Goal: Navigation & Orientation: Find specific page/section

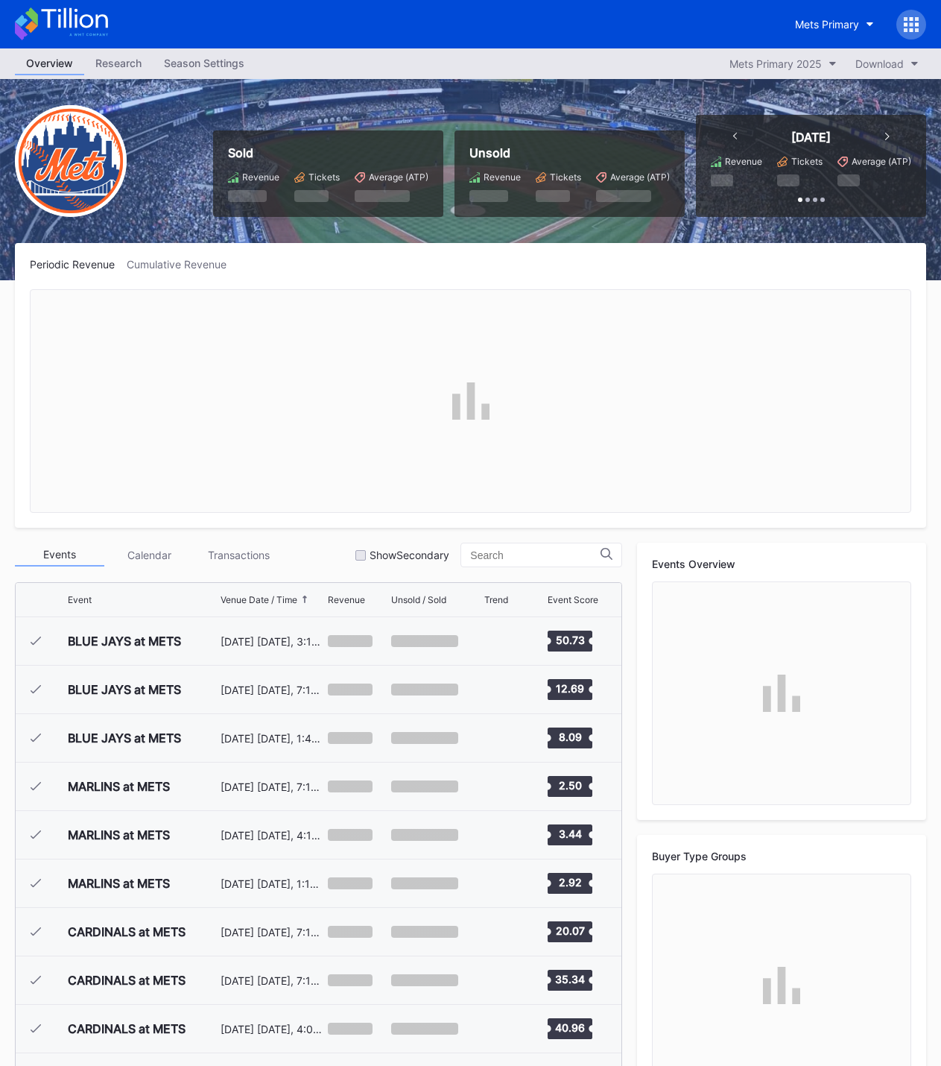
scroll to position [3294, 0]
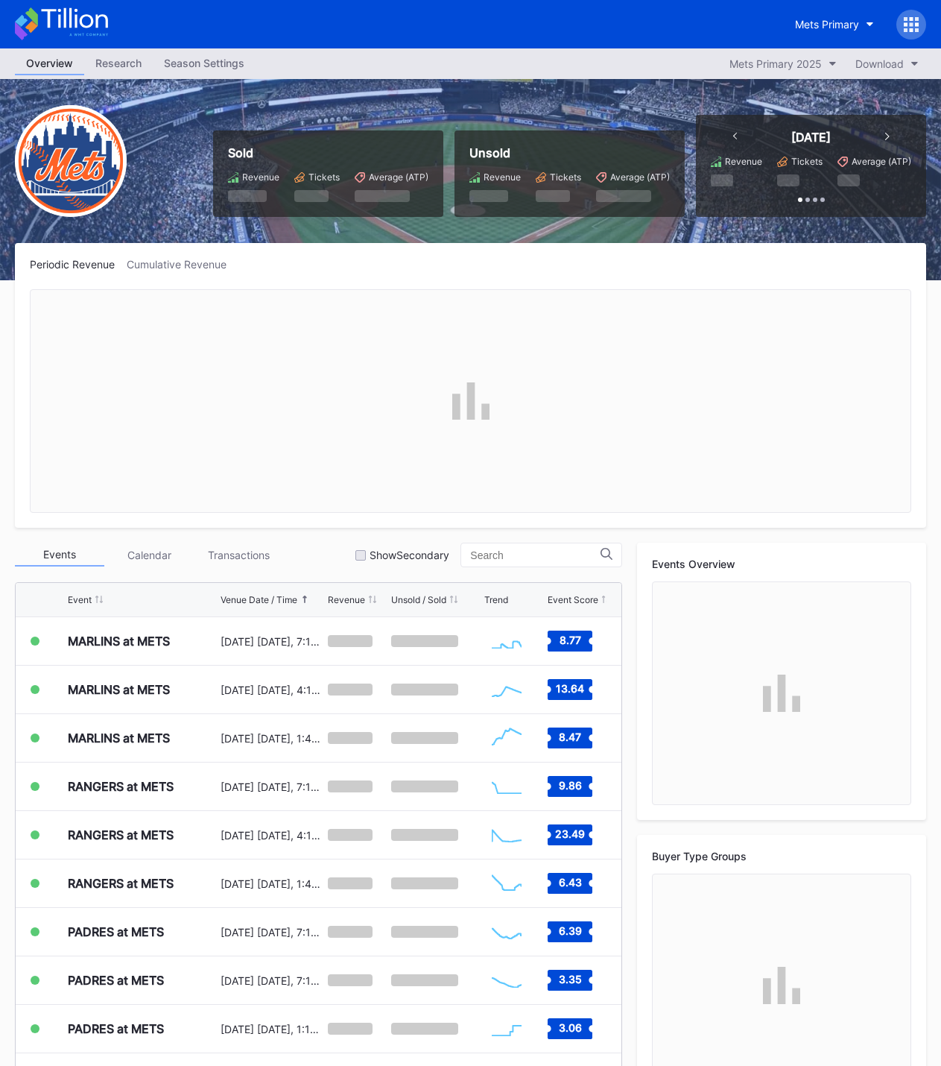
click at [195, 63] on div "Season Settings" at bounding box center [204, 63] width 103 height 22
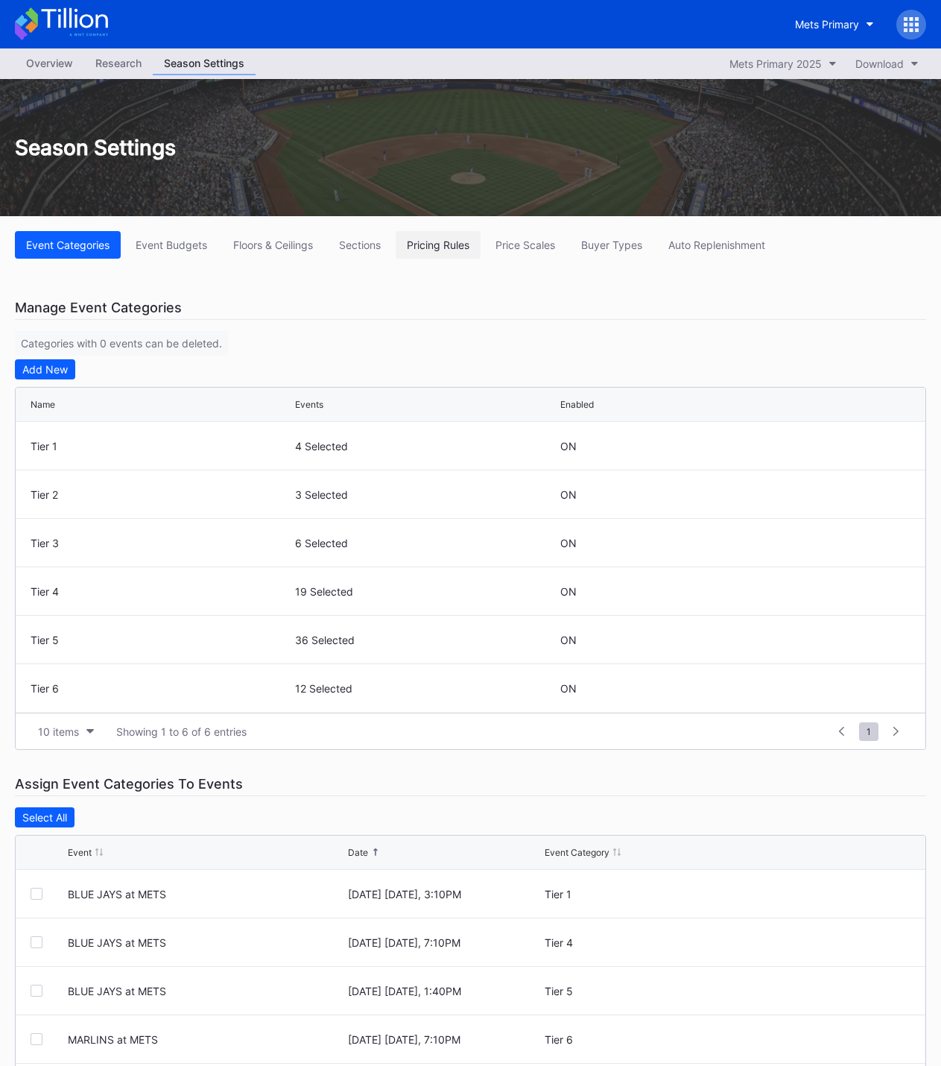
click at [420, 239] on div "Pricing Rules" at bounding box center [438, 245] width 63 height 13
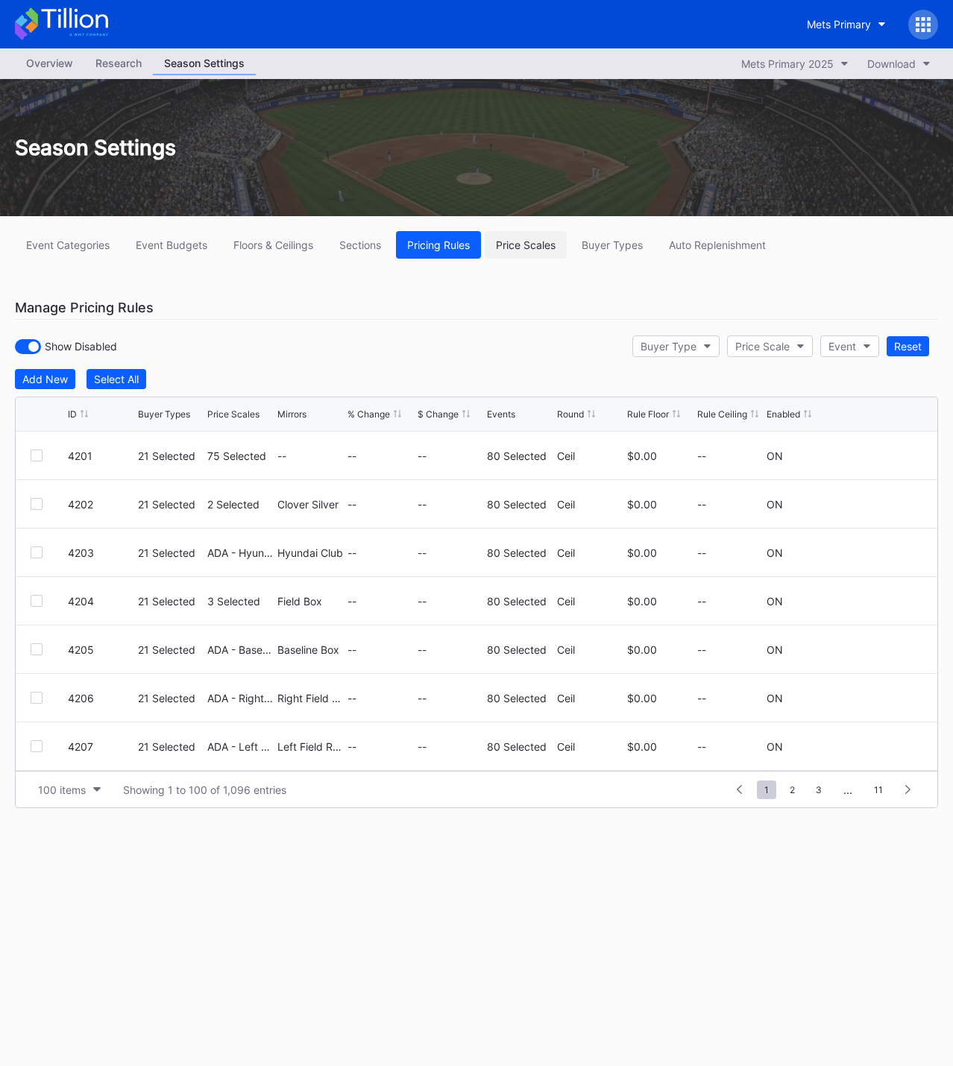
click at [501, 245] on div "Price Scales" at bounding box center [526, 245] width 60 height 13
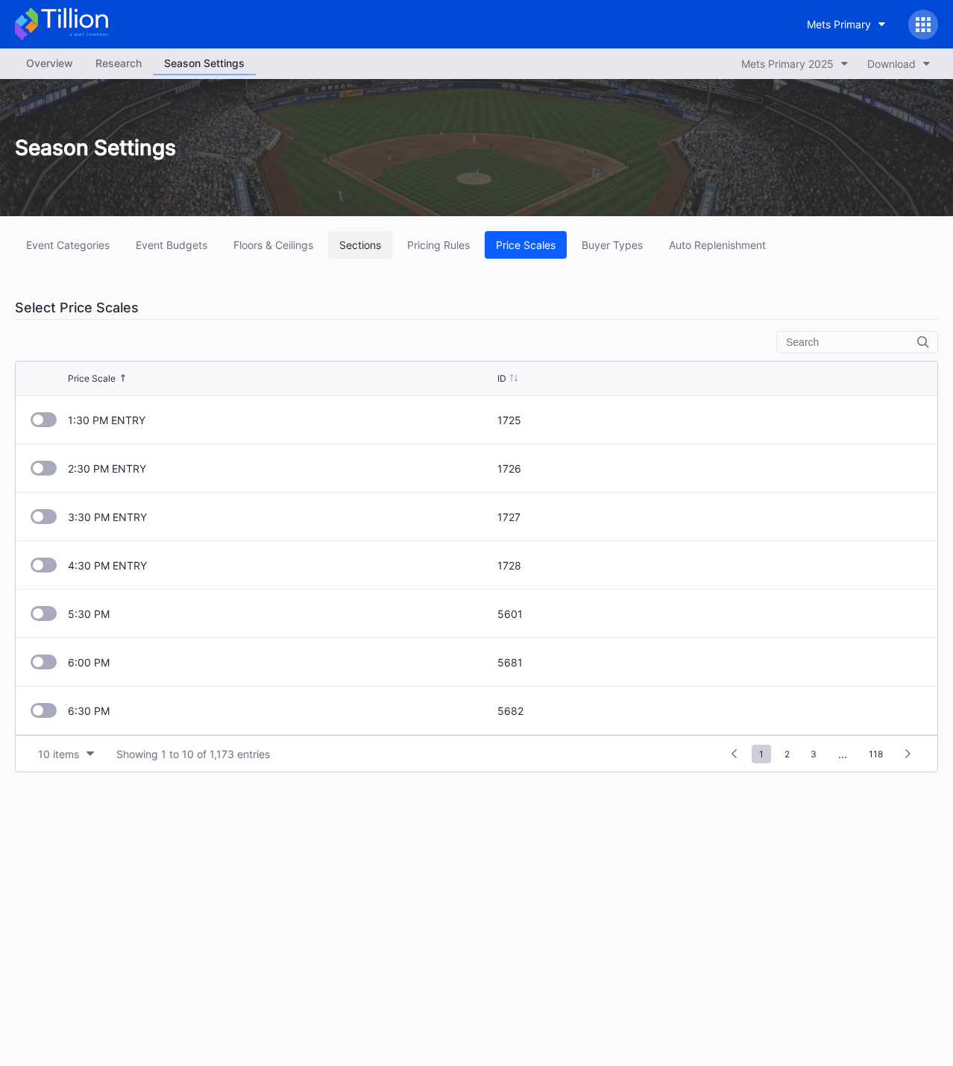
click at [356, 252] on button "Sections" at bounding box center [360, 245] width 64 height 28
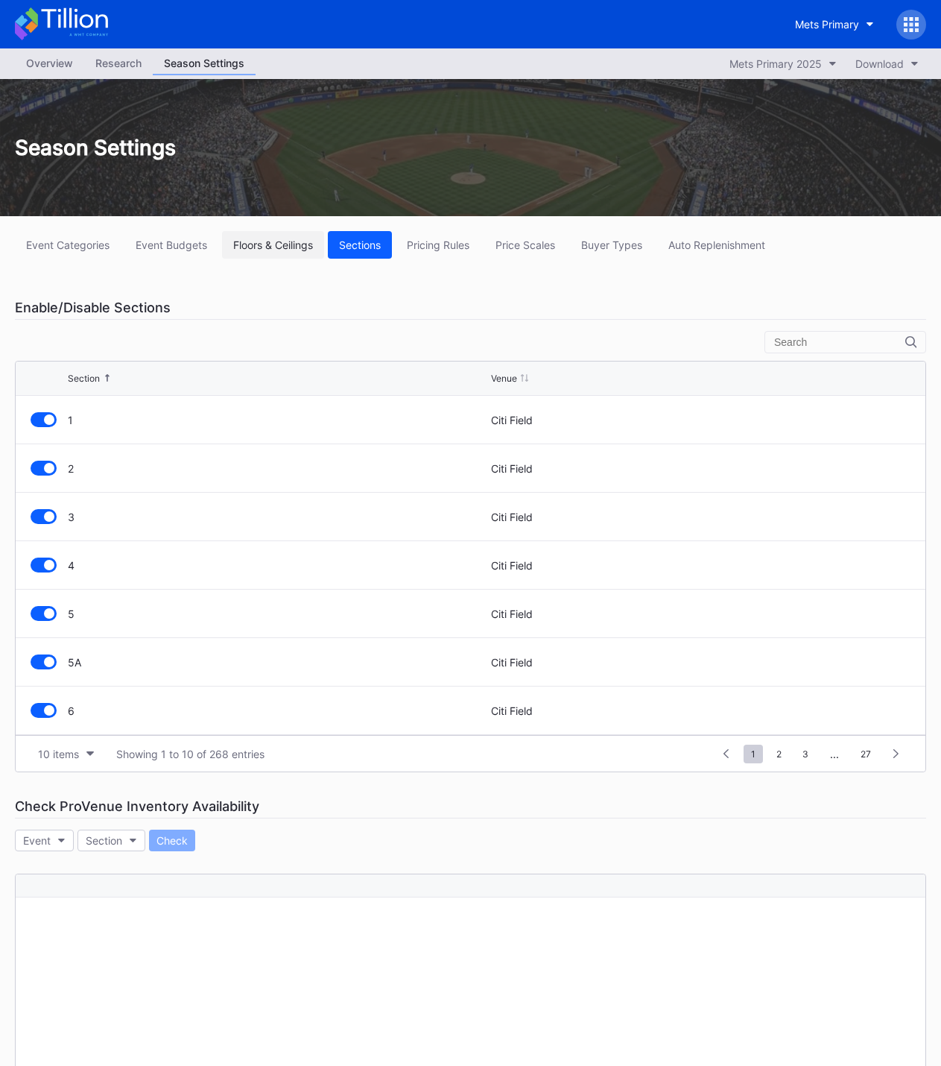
click at [285, 247] on div "Floors & Ceilings" at bounding box center [273, 245] width 80 height 13
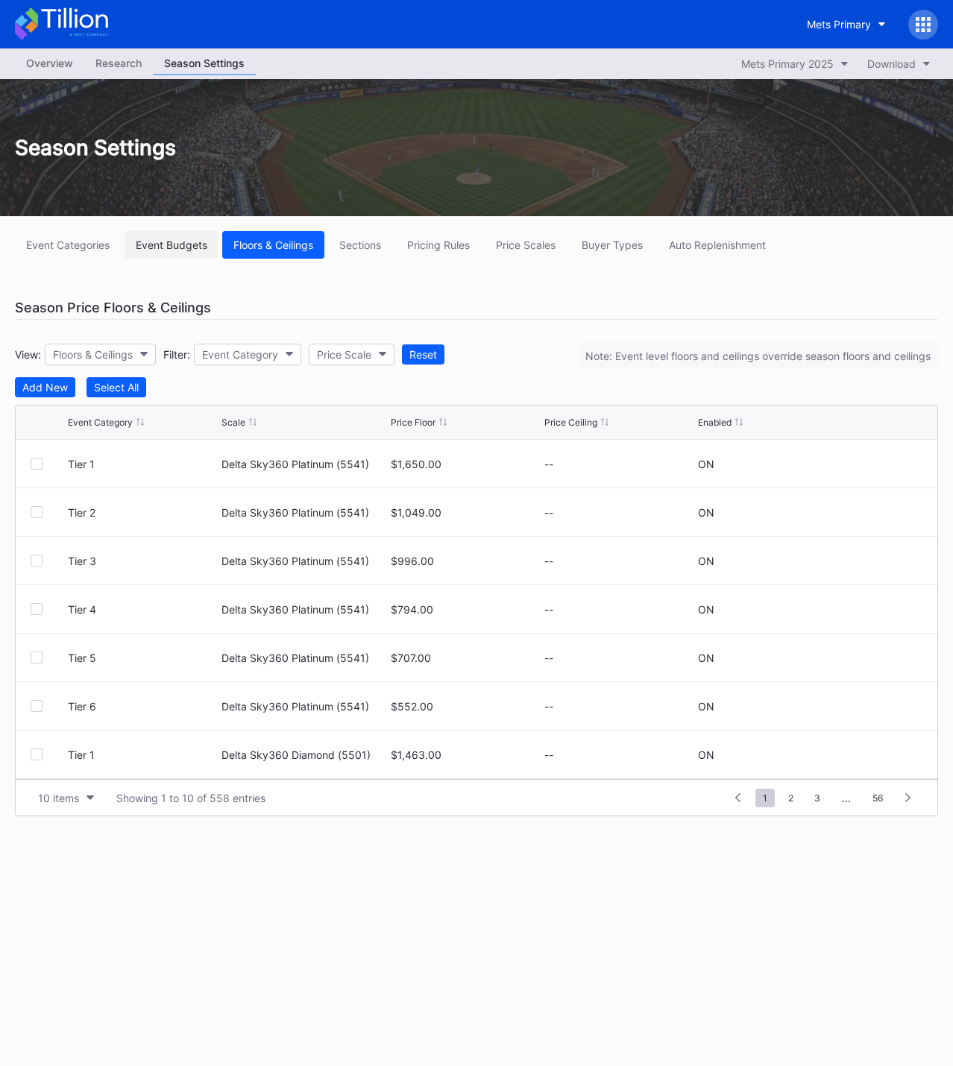
click at [188, 253] on button "Event Budgets" at bounding box center [171, 245] width 94 height 28
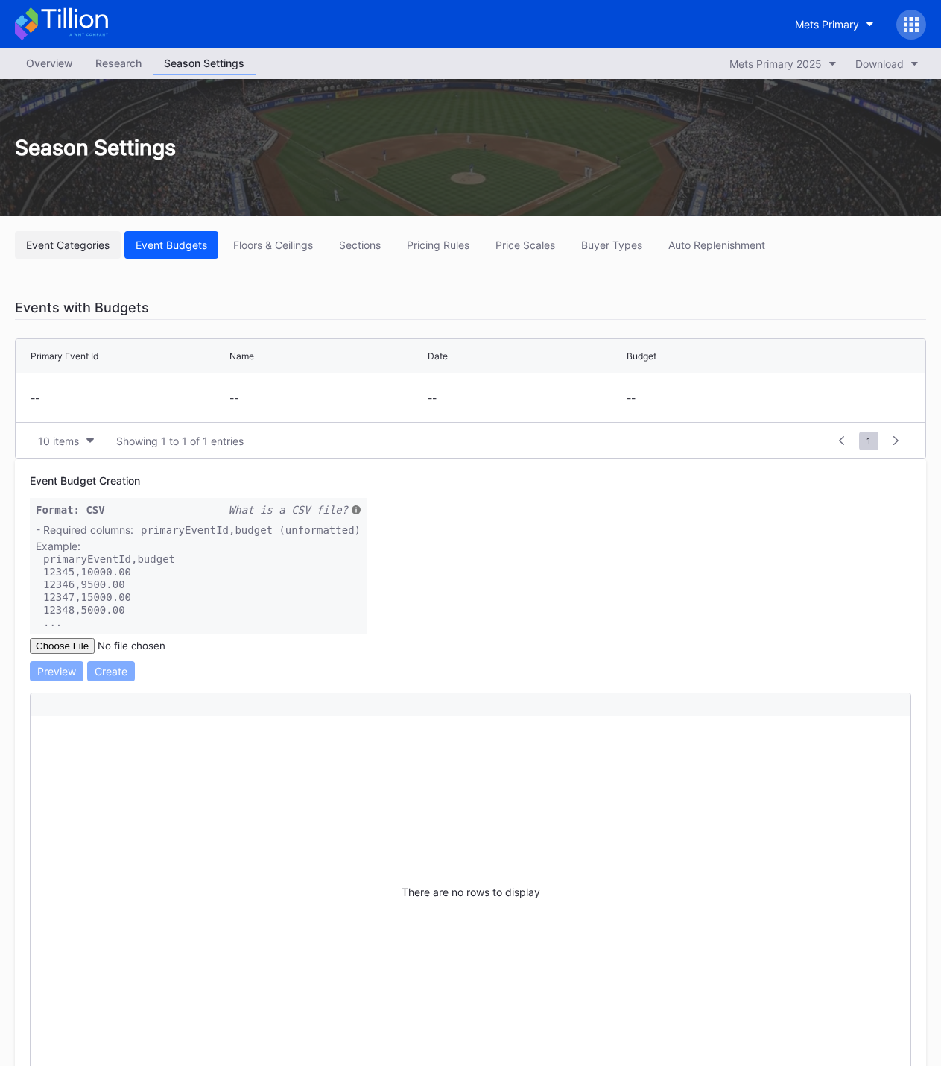
click at [91, 254] on button "Event Categories" at bounding box center [68, 245] width 106 height 28
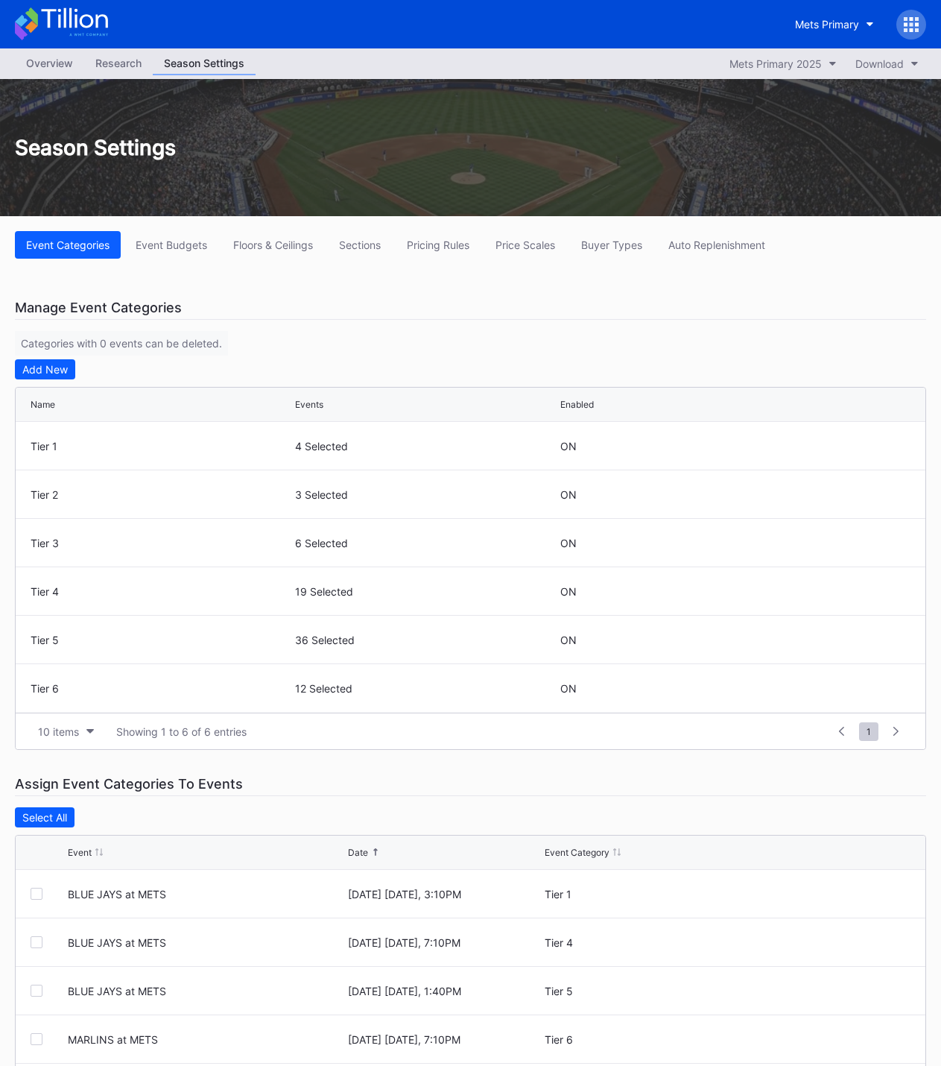
click at [121, 66] on div "Research" at bounding box center [118, 63] width 69 height 22
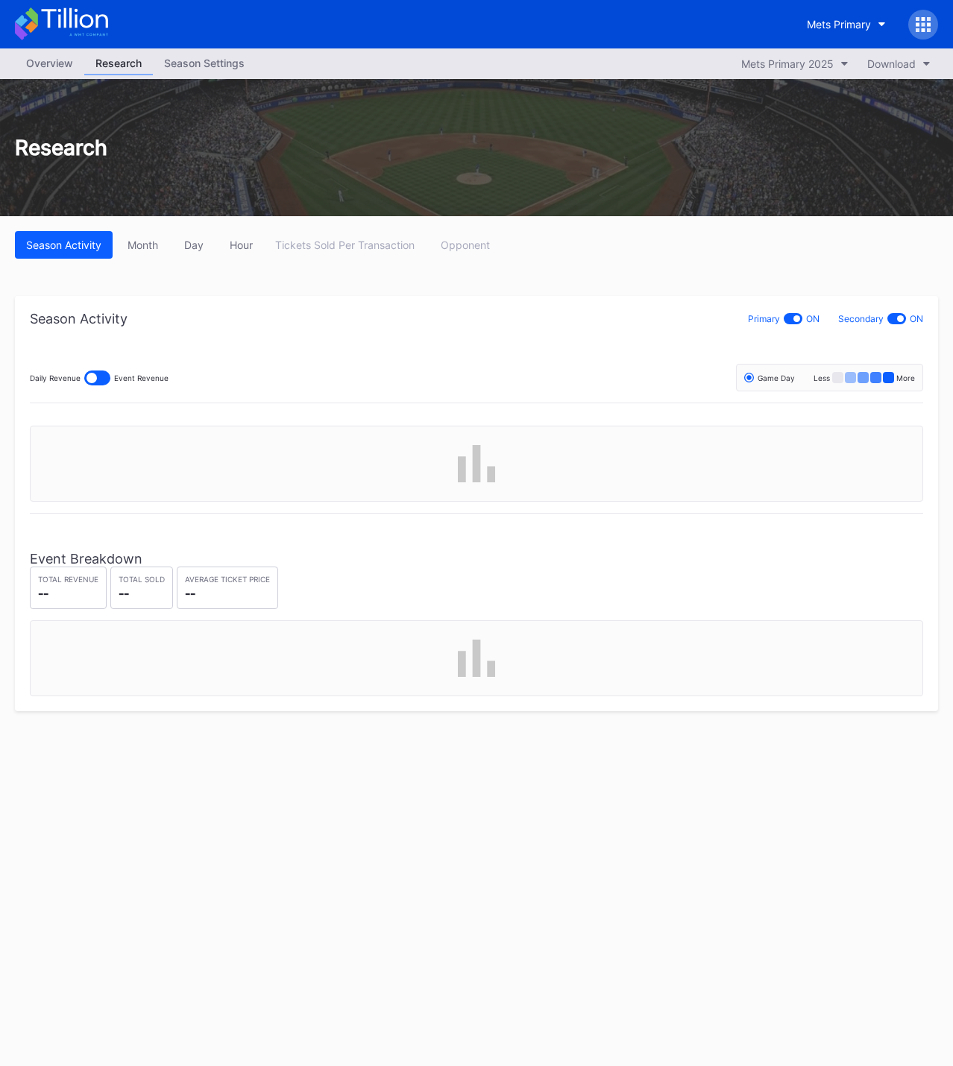
click at [121, 66] on div "Research" at bounding box center [118, 63] width 69 height 23
click at [55, 63] on div "Overview" at bounding box center [49, 63] width 69 height 22
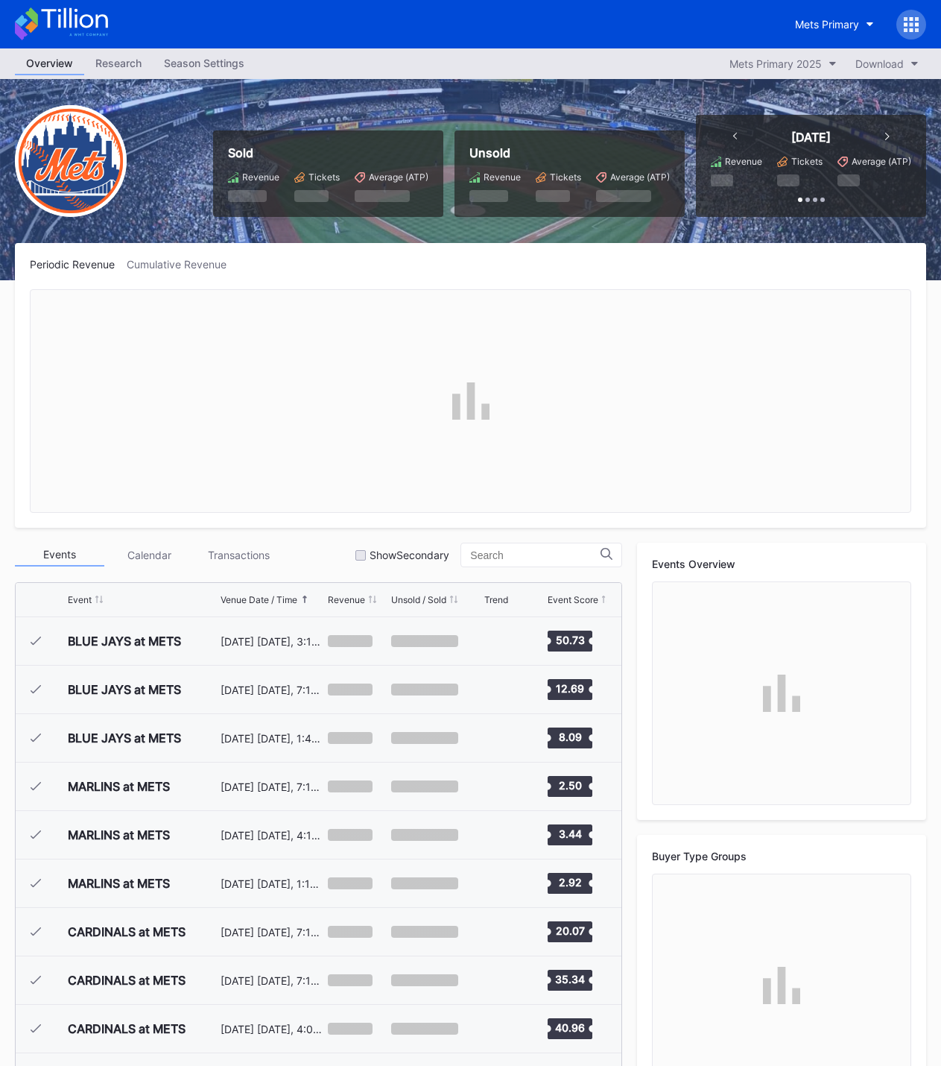
scroll to position [3294, 0]
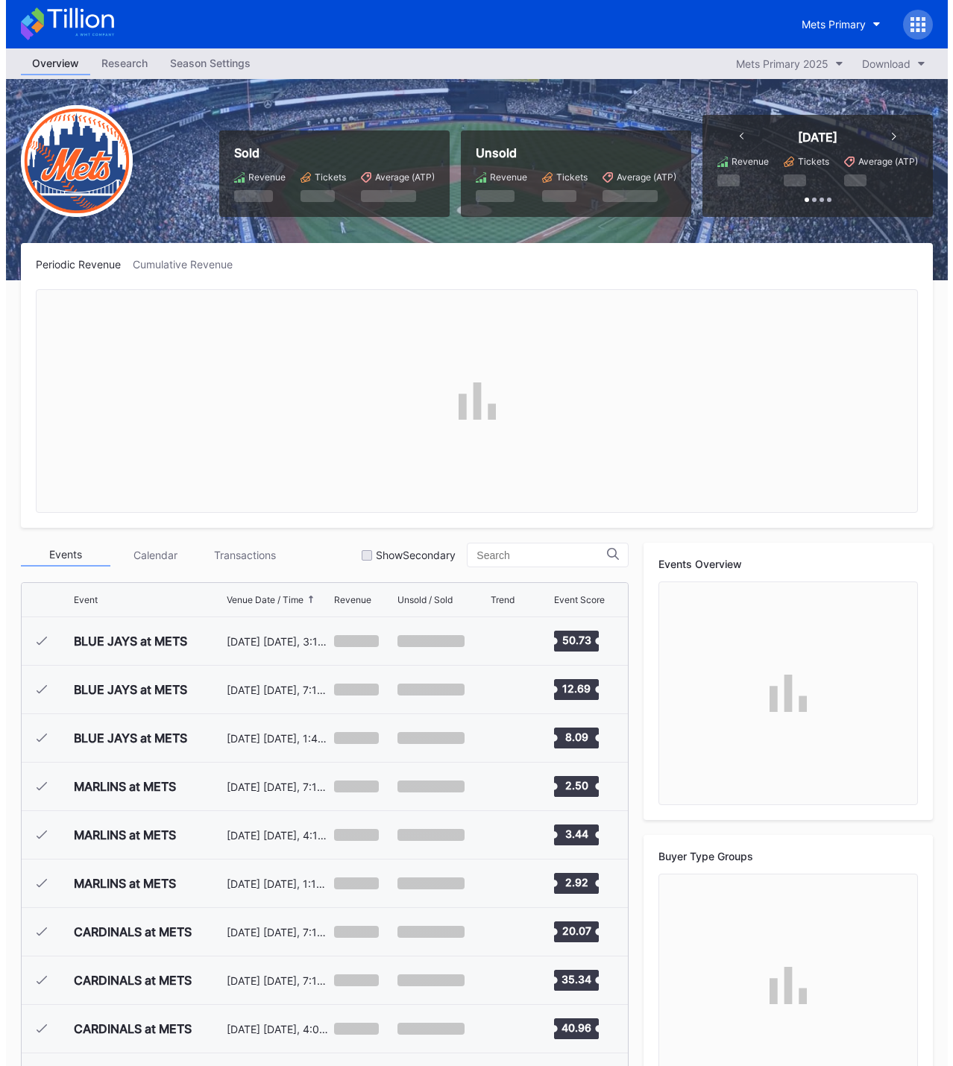
scroll to position [3294, 0]
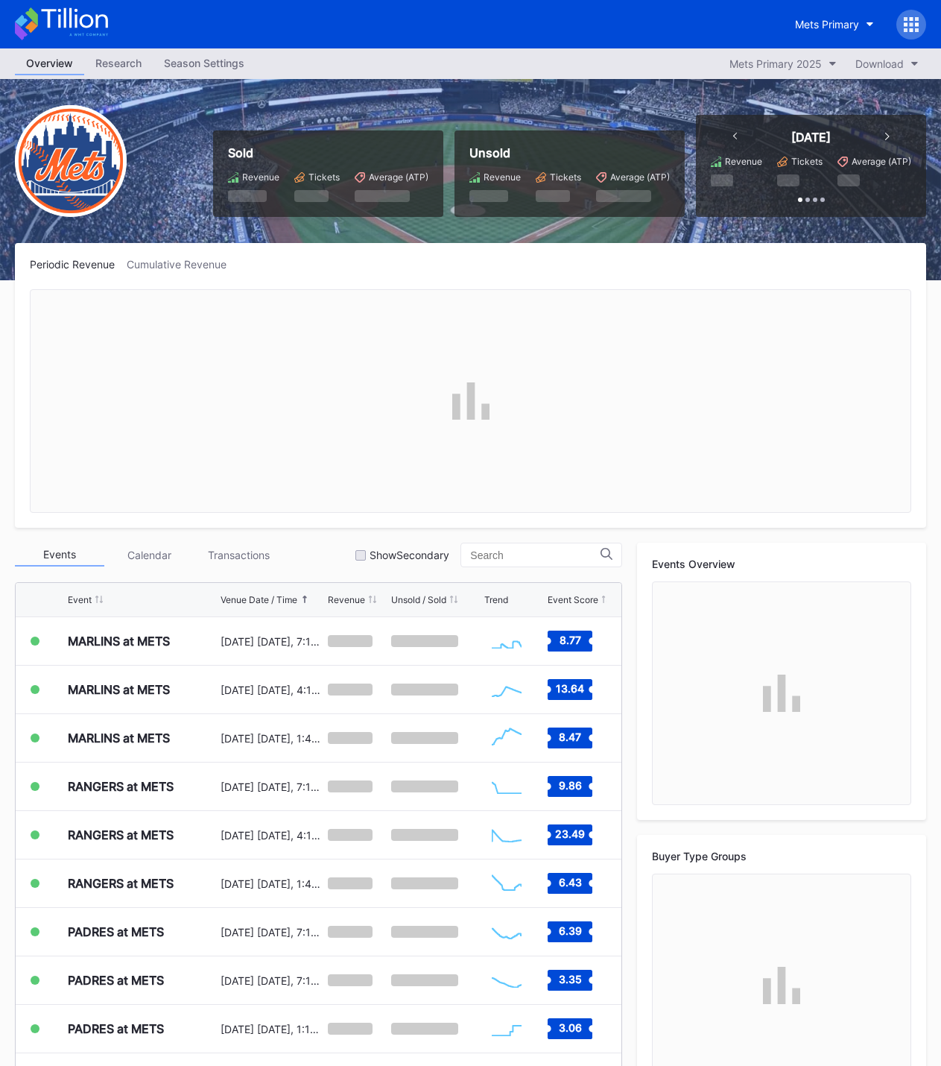
click at [202, 62] on div "Season Settings" at bounding box center [204, 63] width 103 height 22
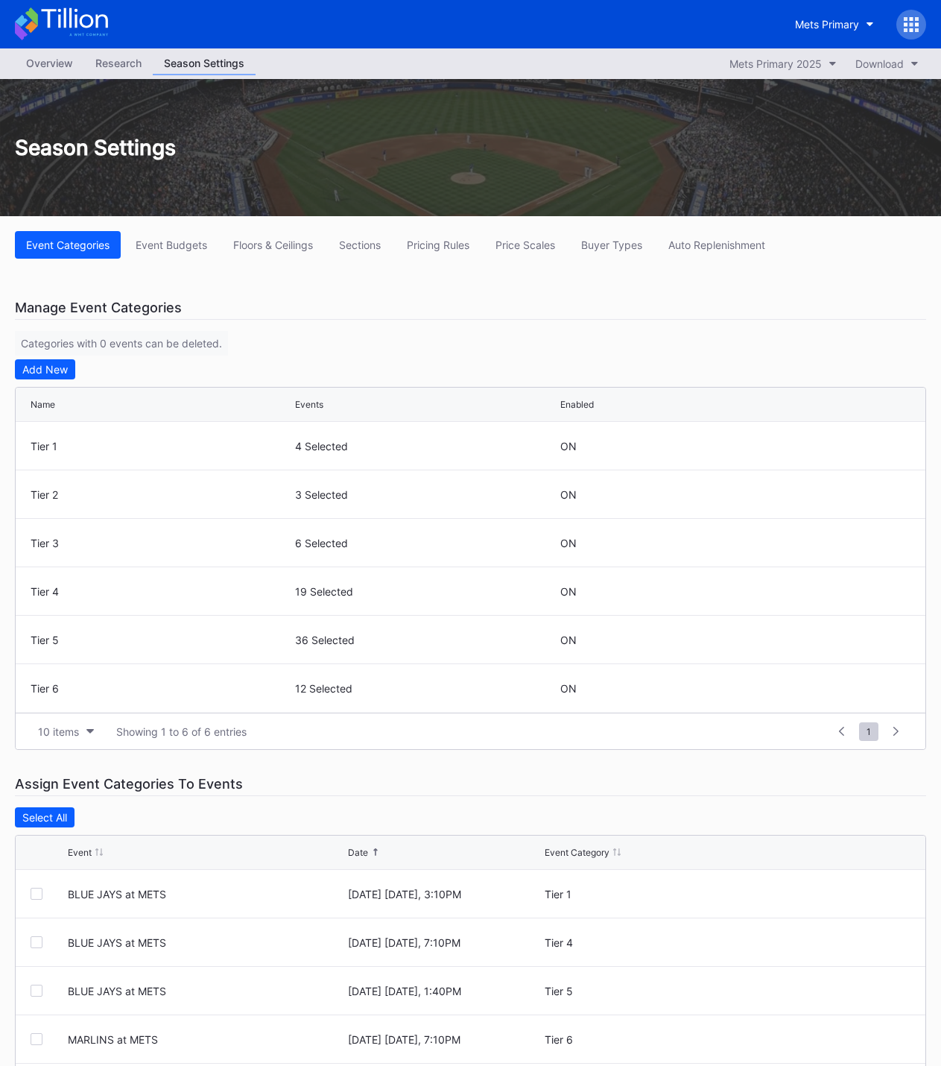
click at [917, 24] on icon at bounding box center [917, 24] width 4 height 4
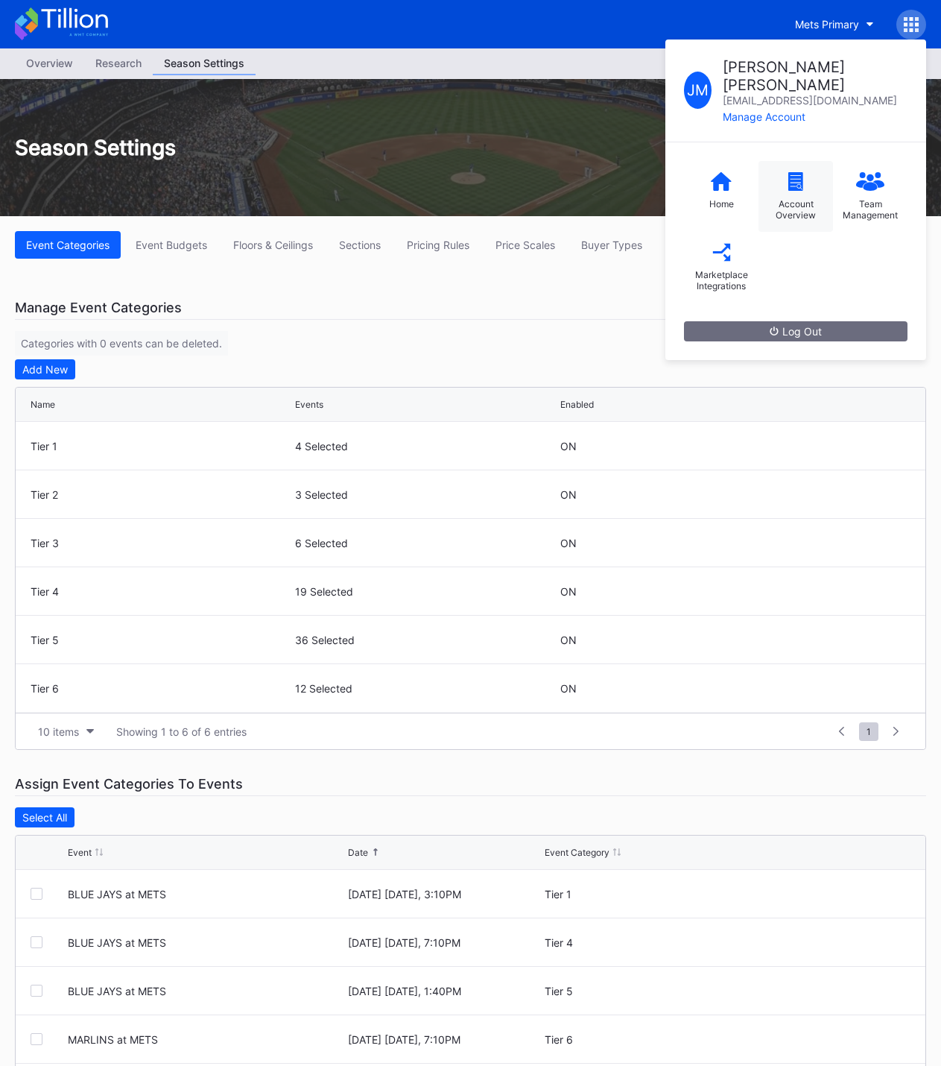
click at [797, 175] on div "Account Overview" at bounding box center [796, 196] width 75 height 71
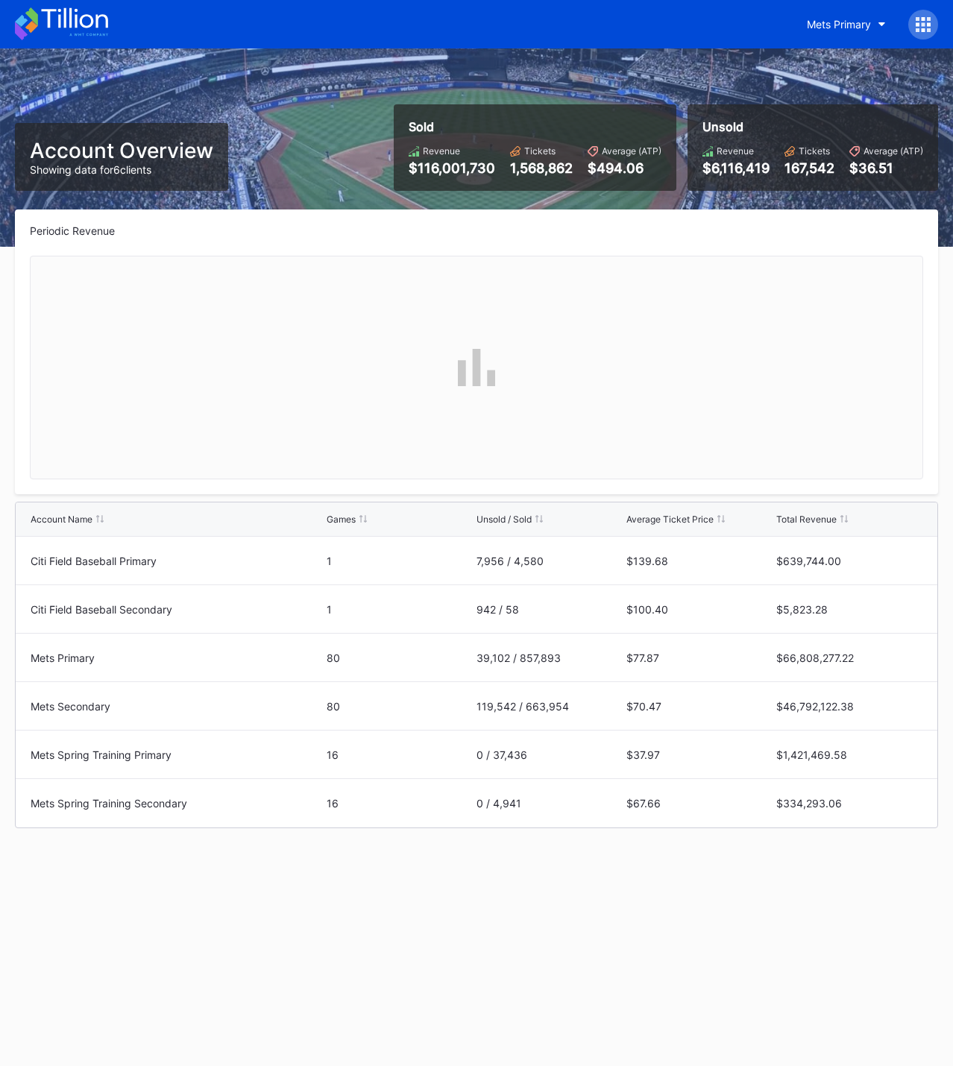
click at [918, 20] on icon at bounding box center [917, 19] width 4 height 4
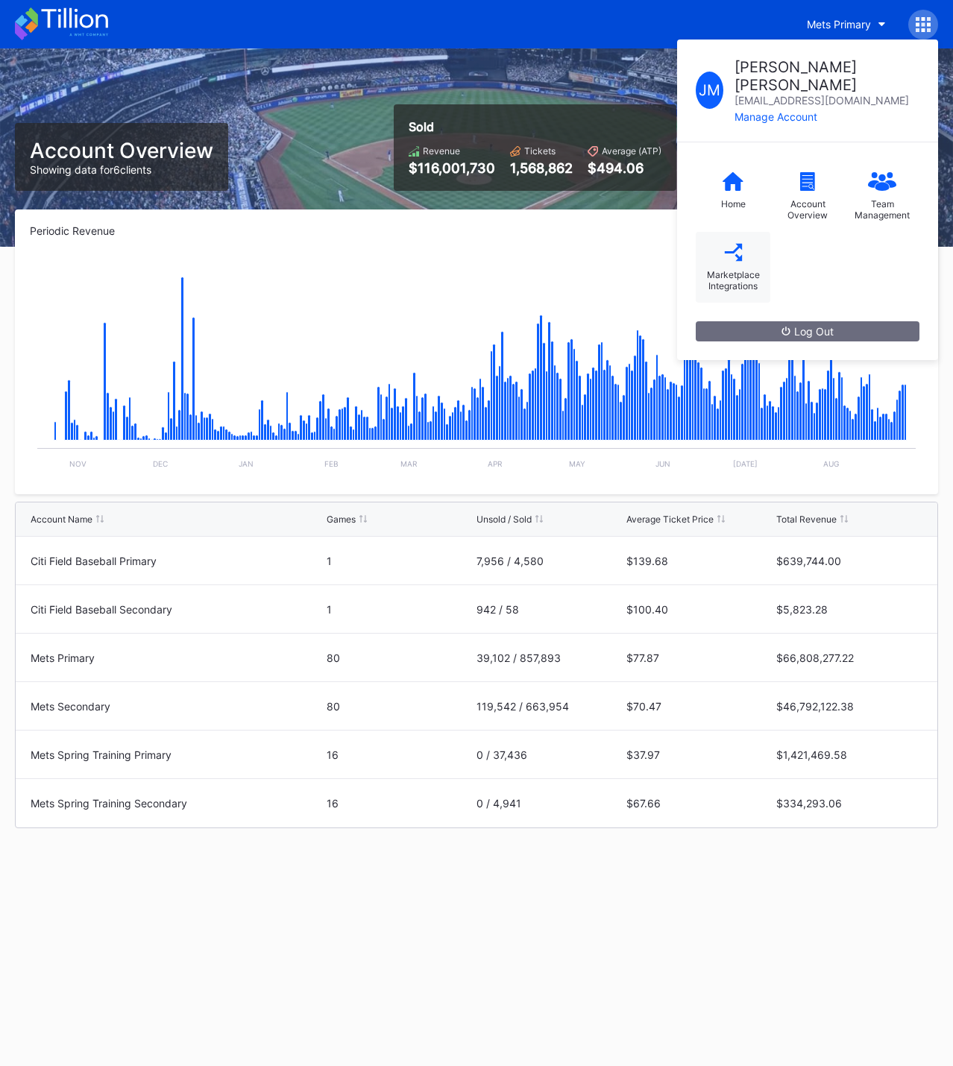
click at [749, 269] on div "Marketplace Integrations" at bounding box center [733, 280] width 60 height 22
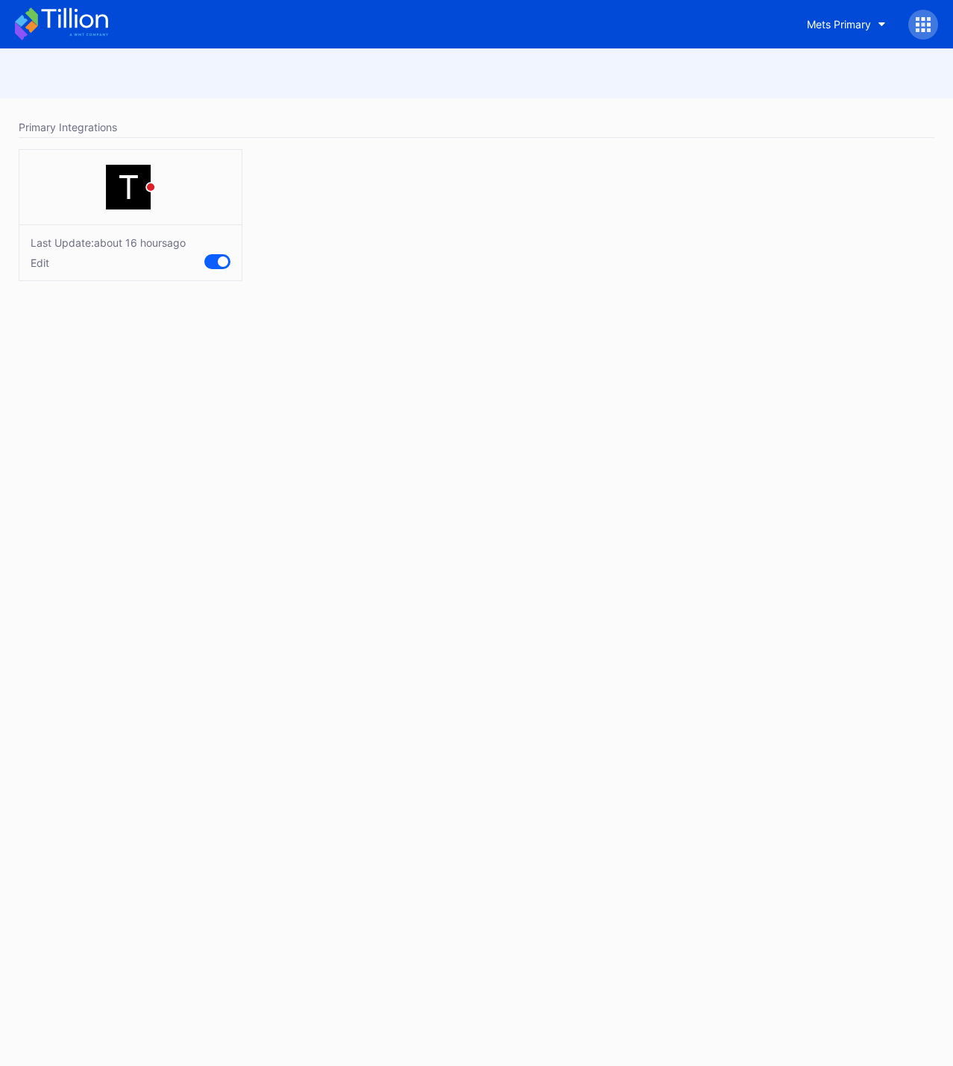
click at [918, 27] on icon at bounding box center [922, 24] width 15 height 15
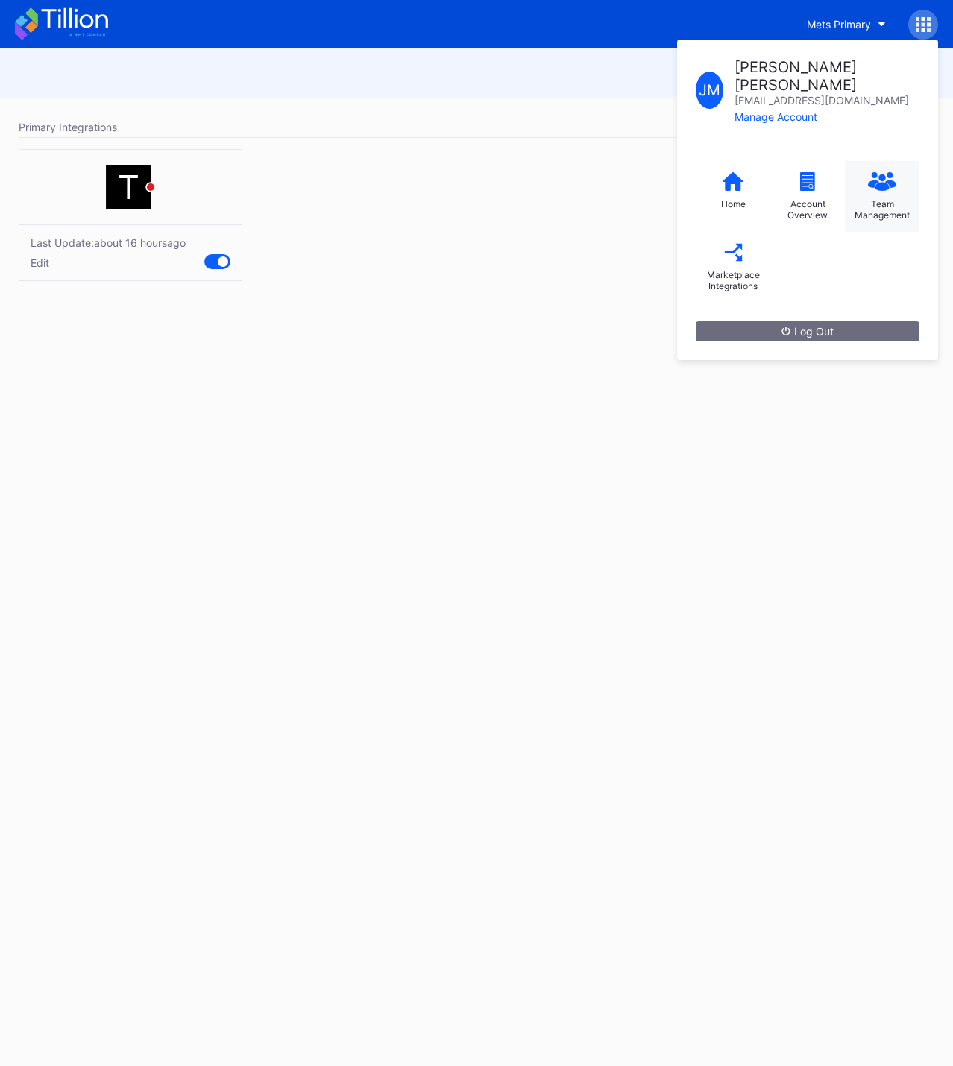
click at [879, 182] on icon at bounding box center [882, 186] width 14 height 8
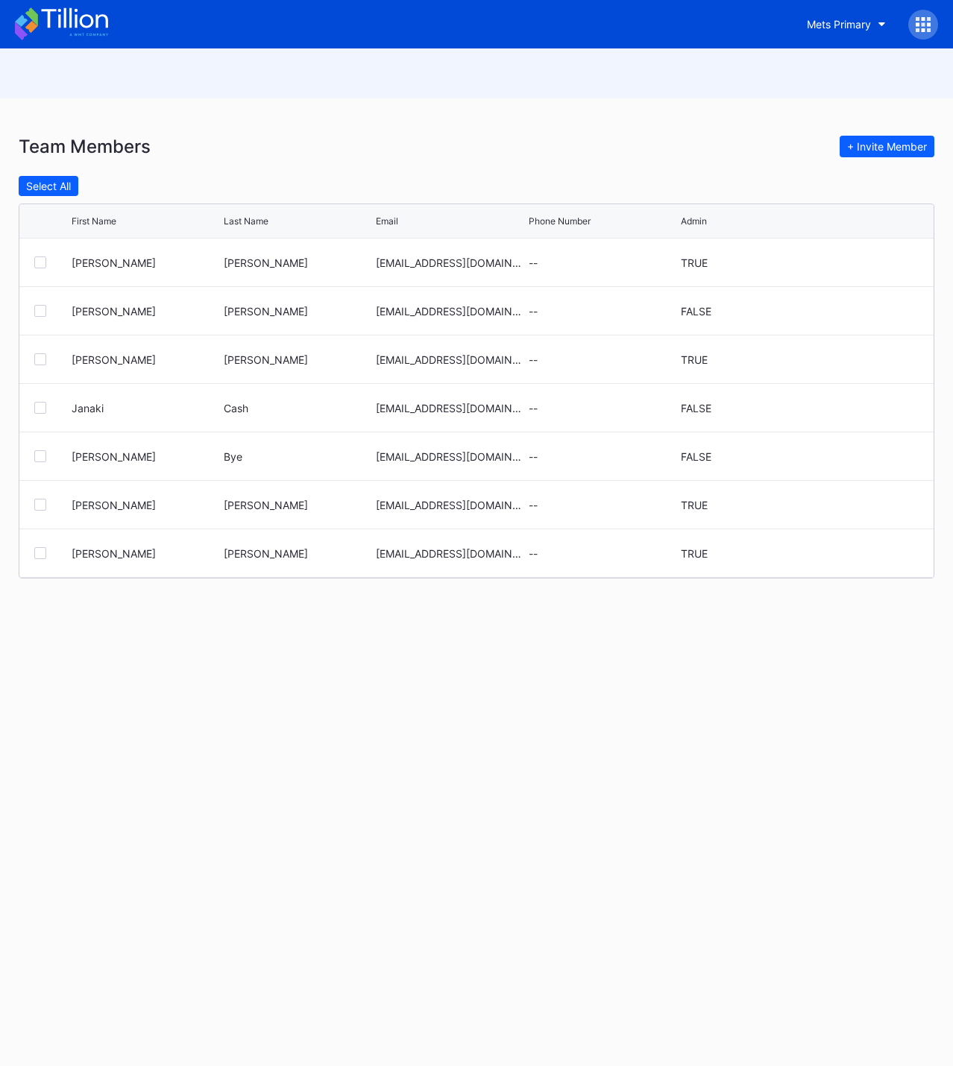
click at [922, 19] on icon at bounding box center [923, 19] width 4 height 4
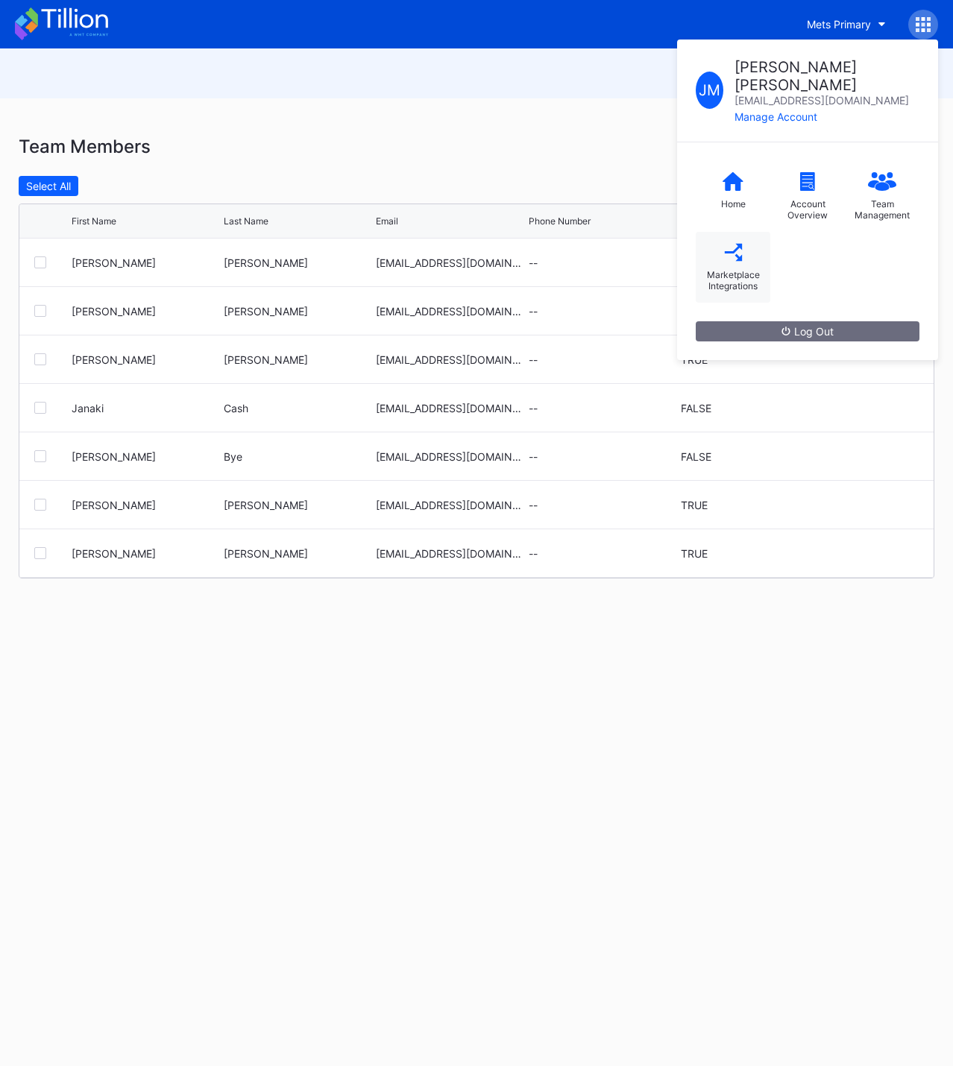
click at [743, 247] on div "Marketplace Integrations" at bounding box center [732, 267] width 75 height 71
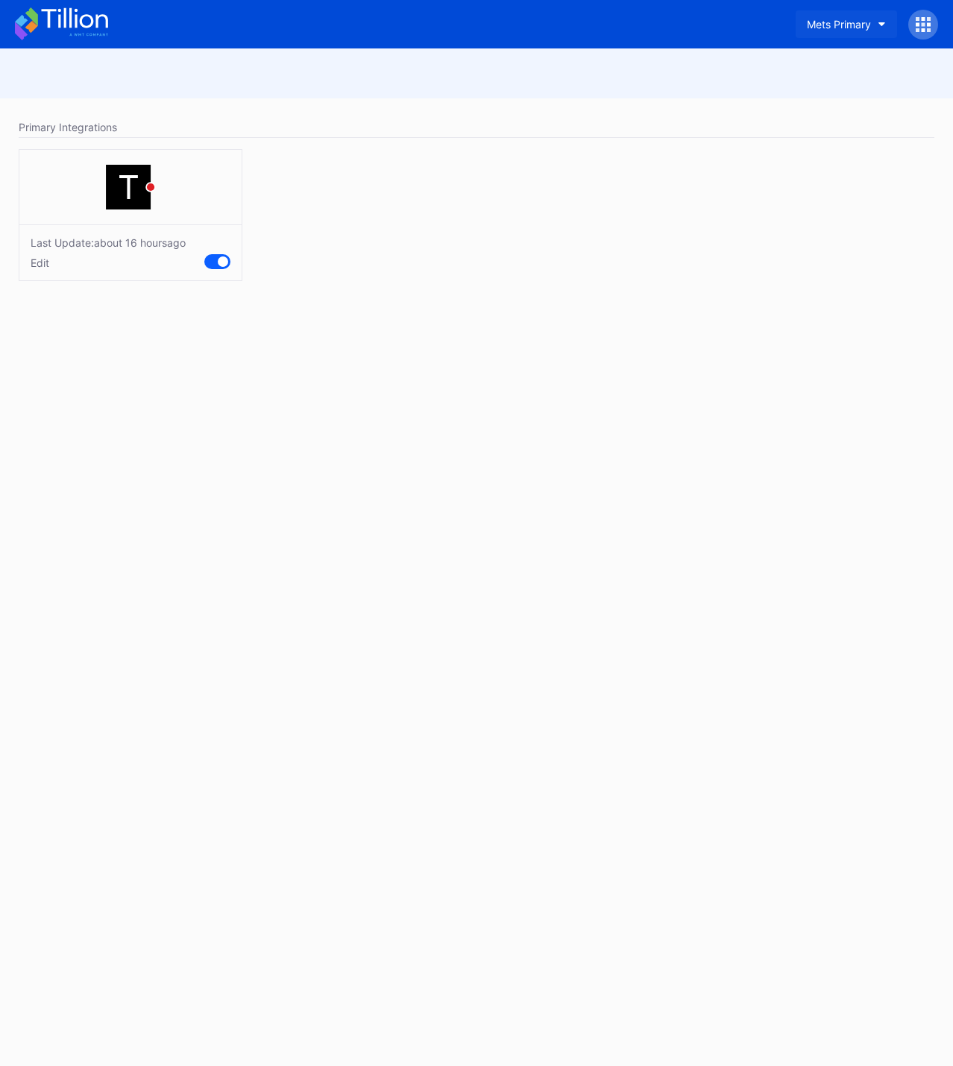
click at [869, 28] on div "Mets Primary" at bounding box center [838, 24] width 64 height 13
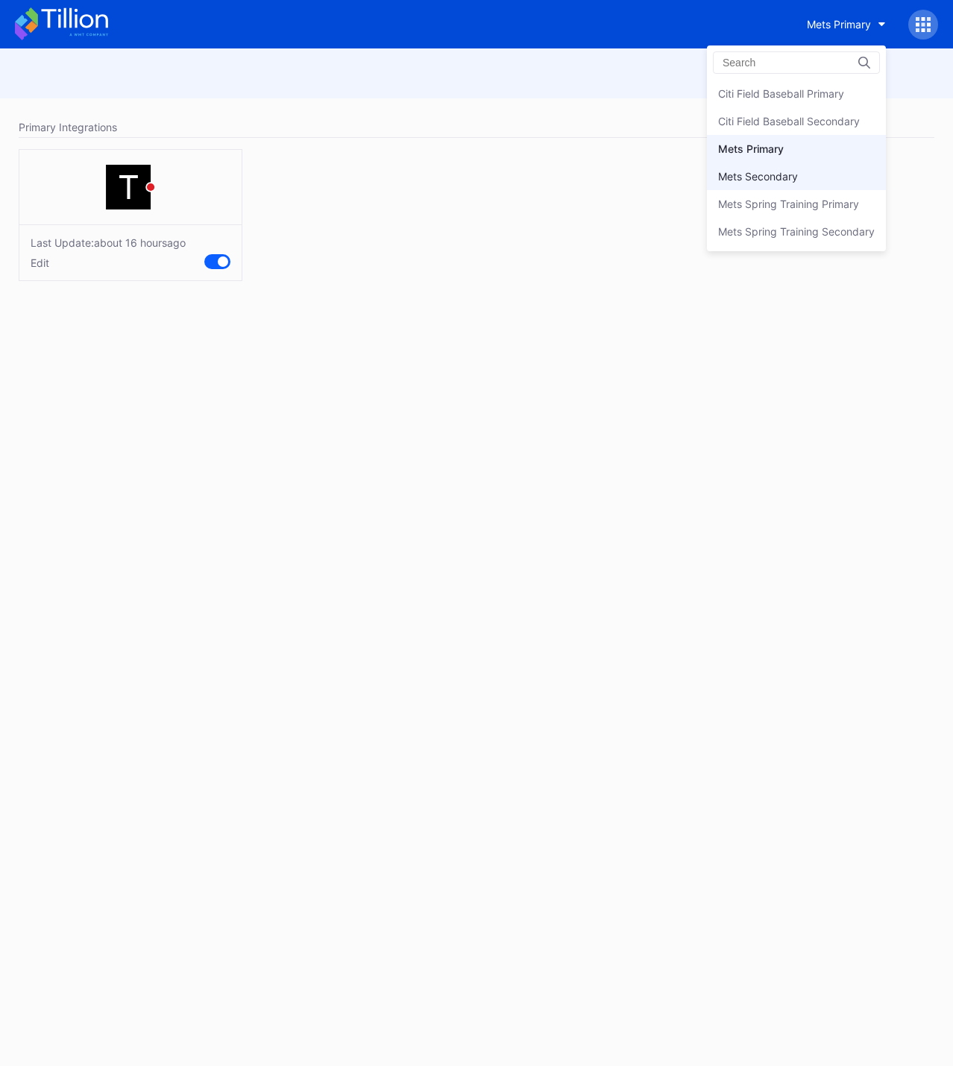
click at [790, 180] on div "Mets Secondary" at bounding box center [758, 176] width 80 height 13
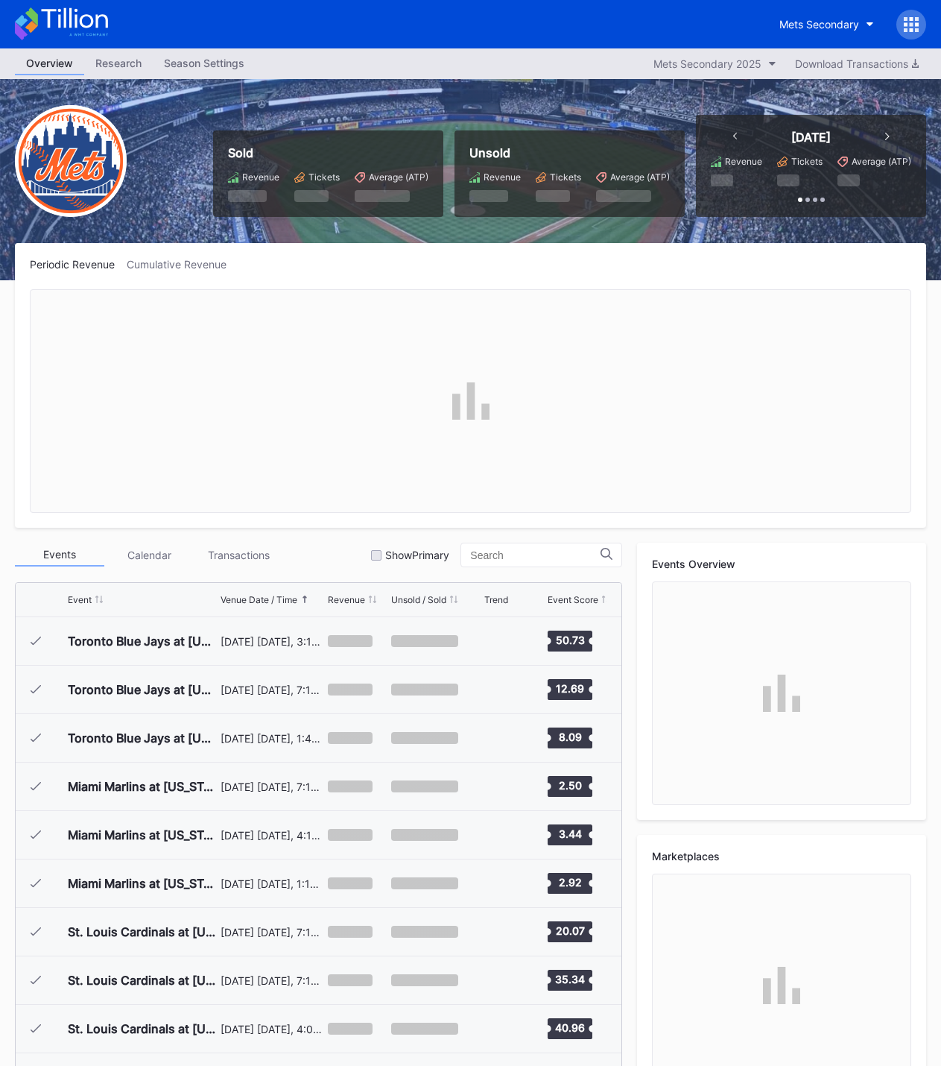
scroll to position [3294, 0]
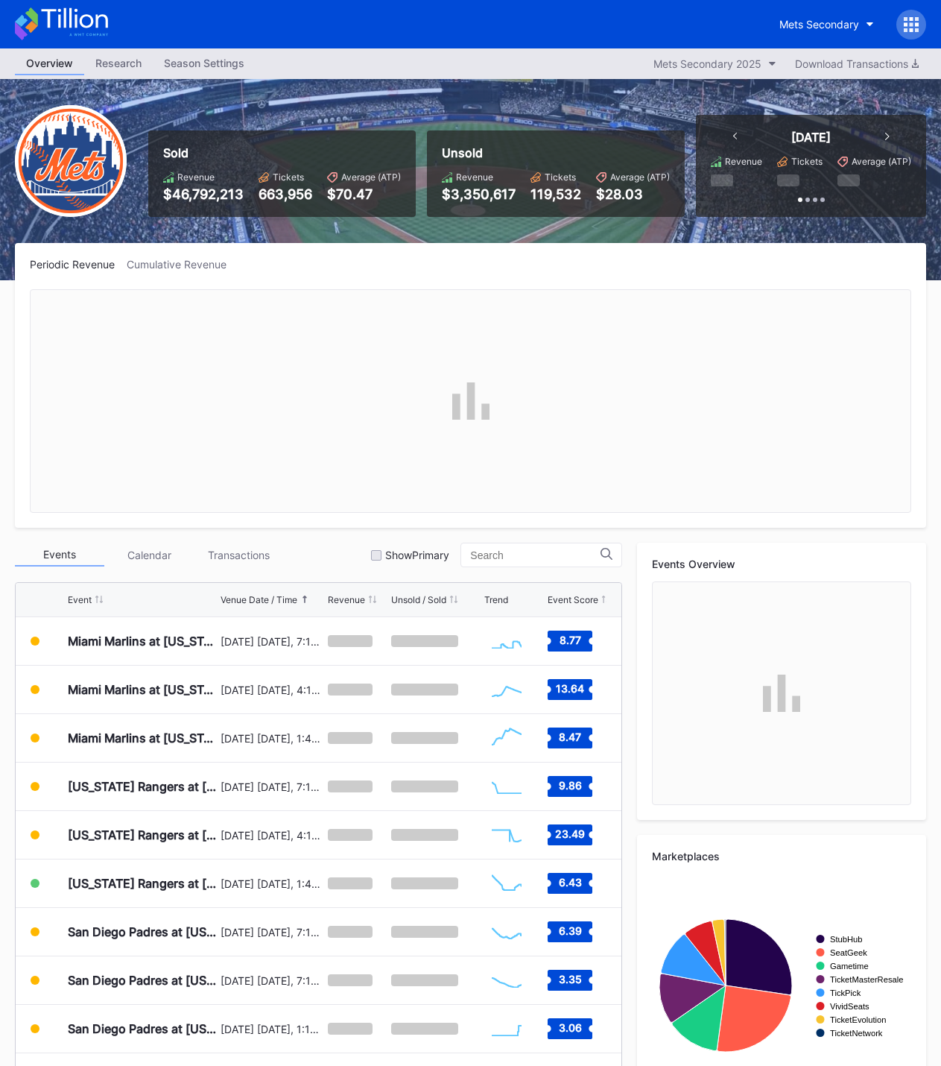
click at [119, 58] on div "Research" at bounding box center [118, 63] width 69 height 22
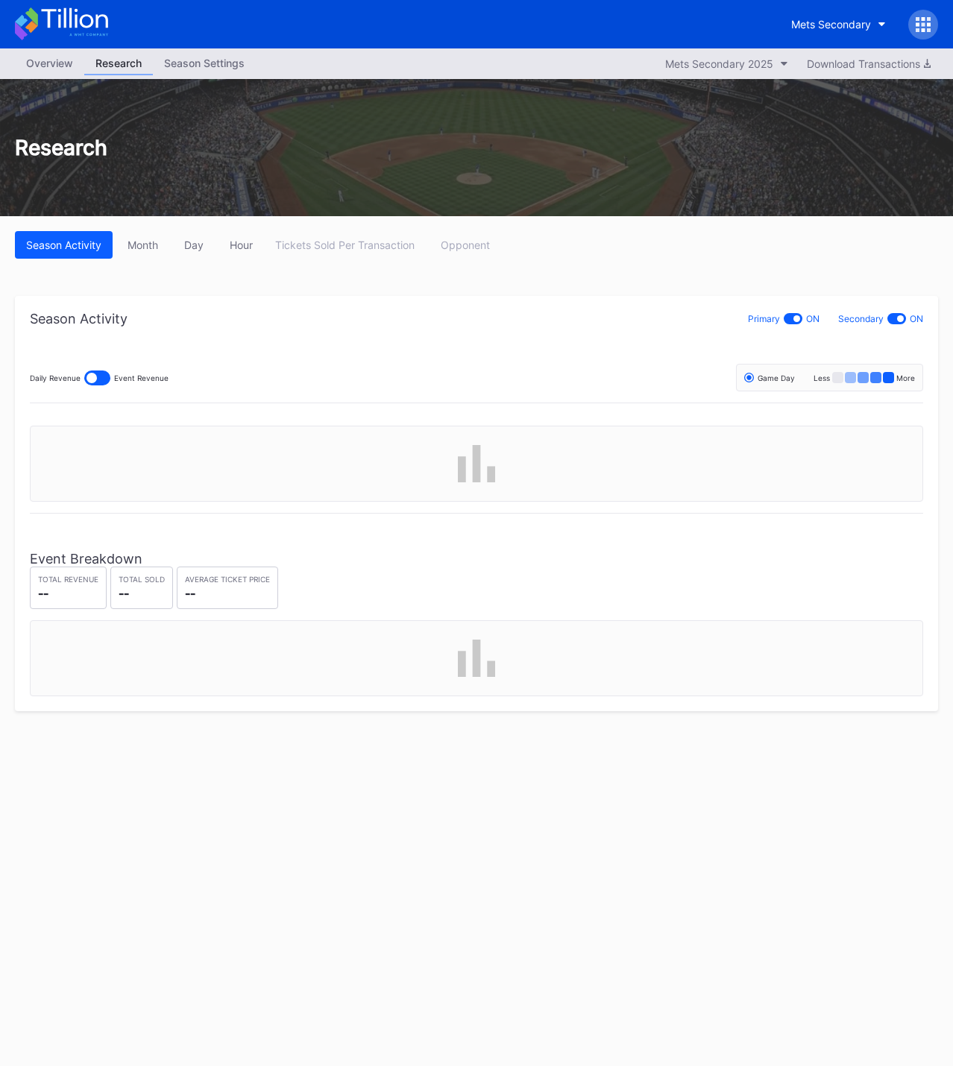
click at [189, 57] on div "Season Settings" at bounding box center [204, 63] width 103 height 22
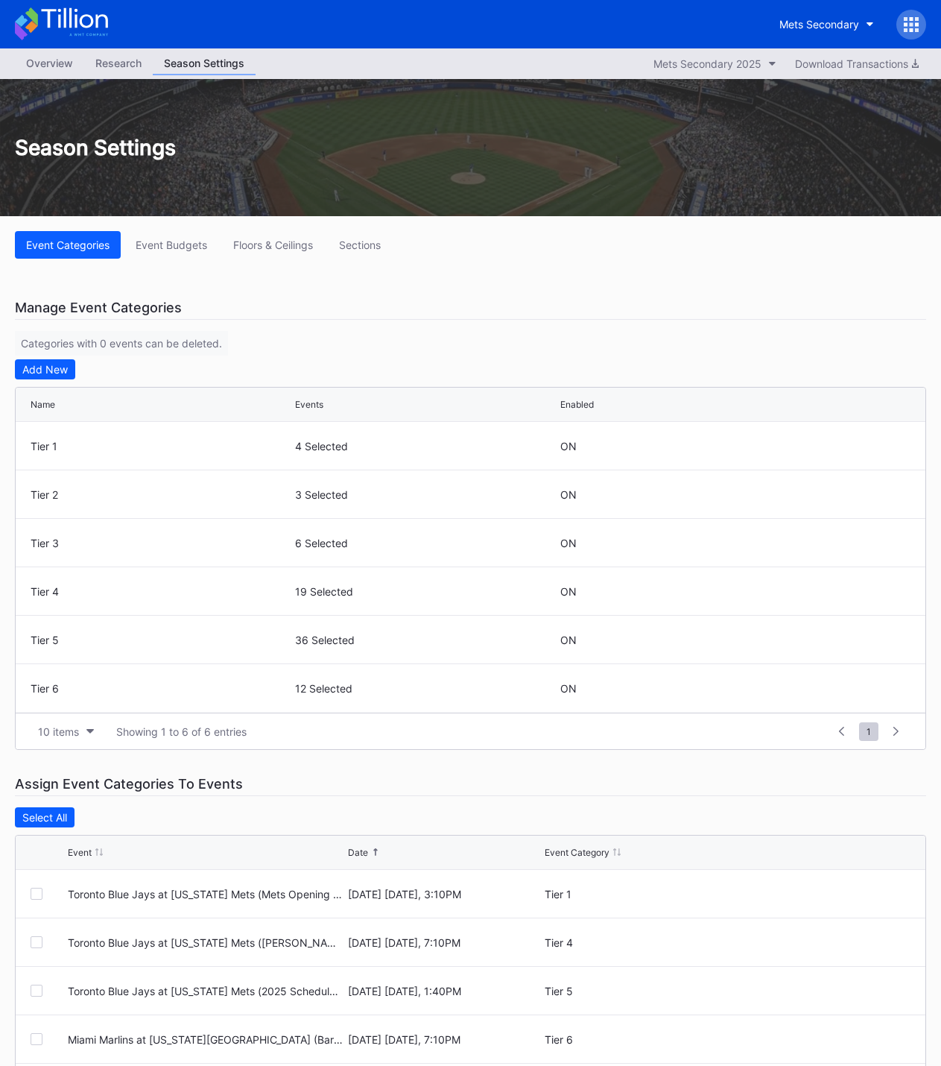
click at [909, 25] on icon at bounding box center [911, 24] width 15 height 15
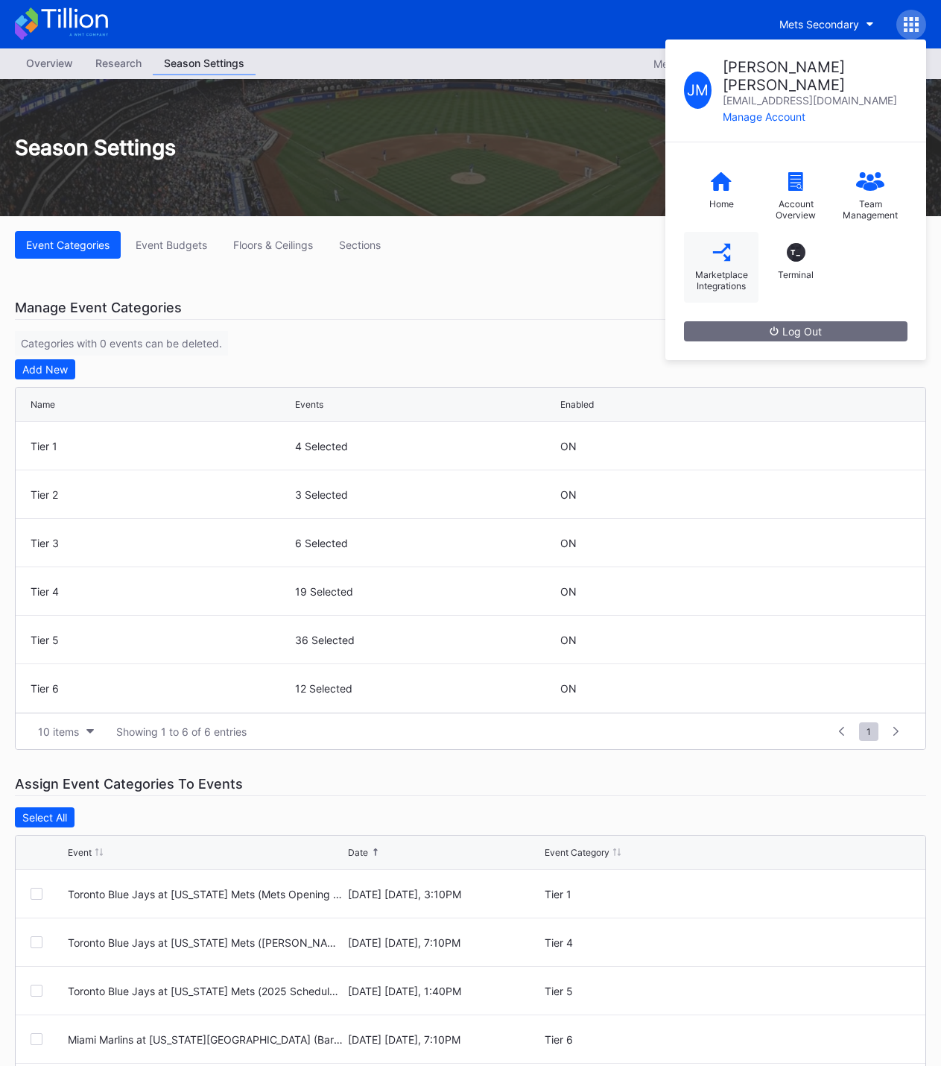
click at [742, 247] on div "Marketplace Integrations" at bounding box center [721, 267] width 75 height 71
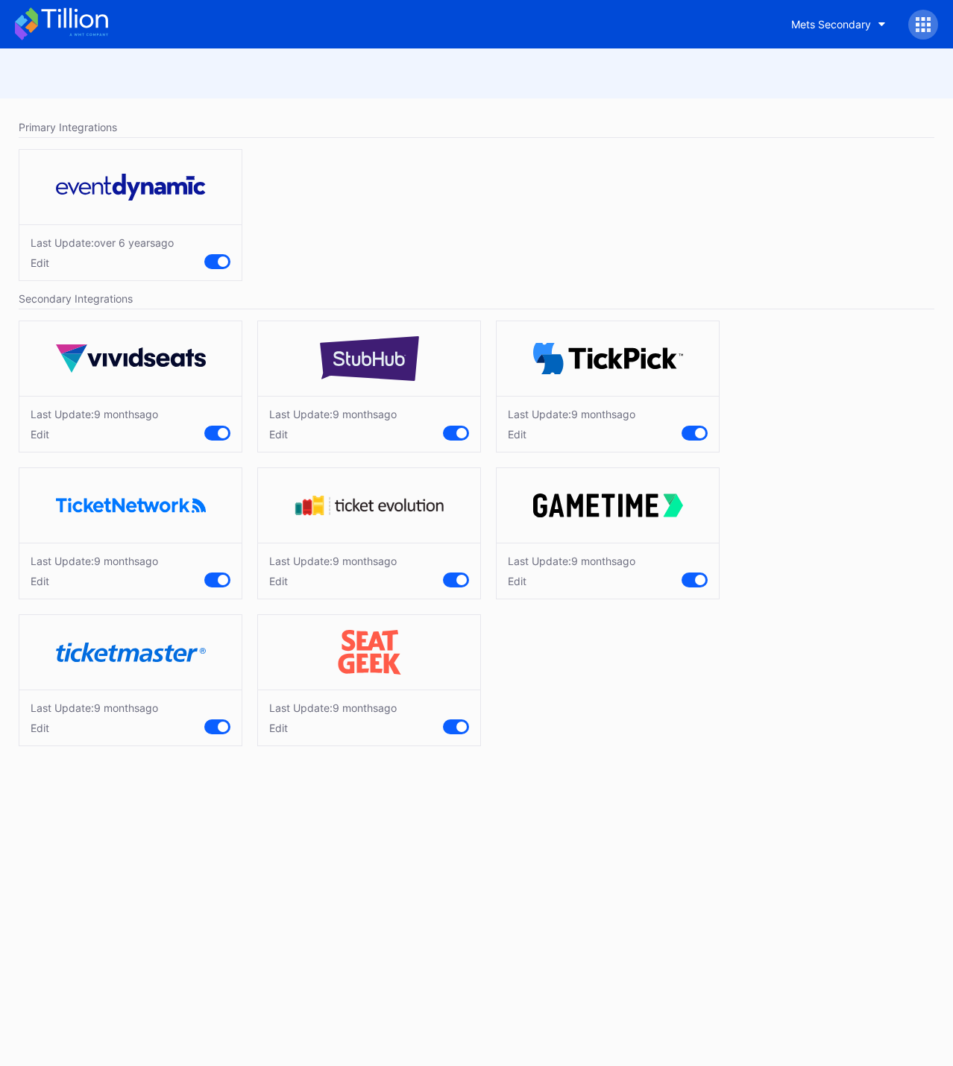
click at [929, 26] on icon at bounding box center [928, 24] width 4 height 4
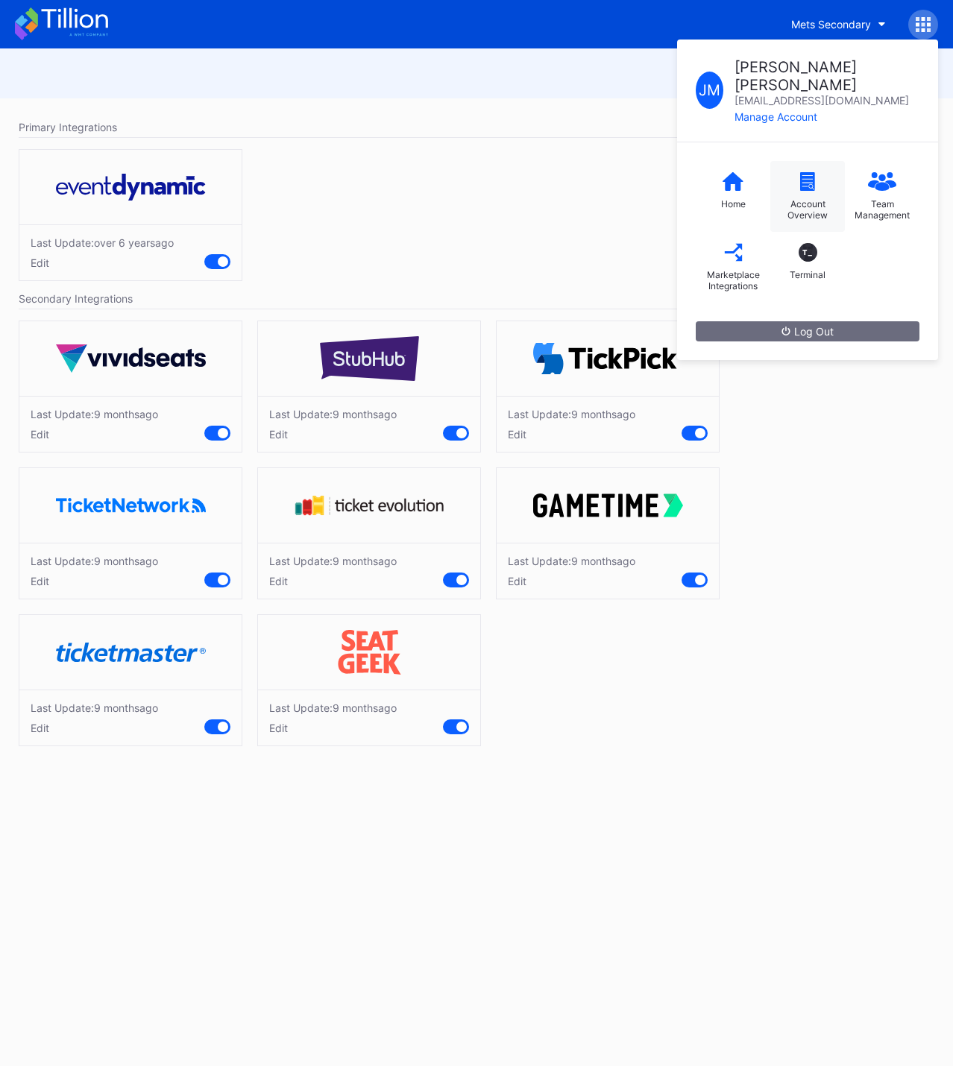
click at [807, 198] on div "Account Overview" at bounding box center [807, 209] width 60 height 22
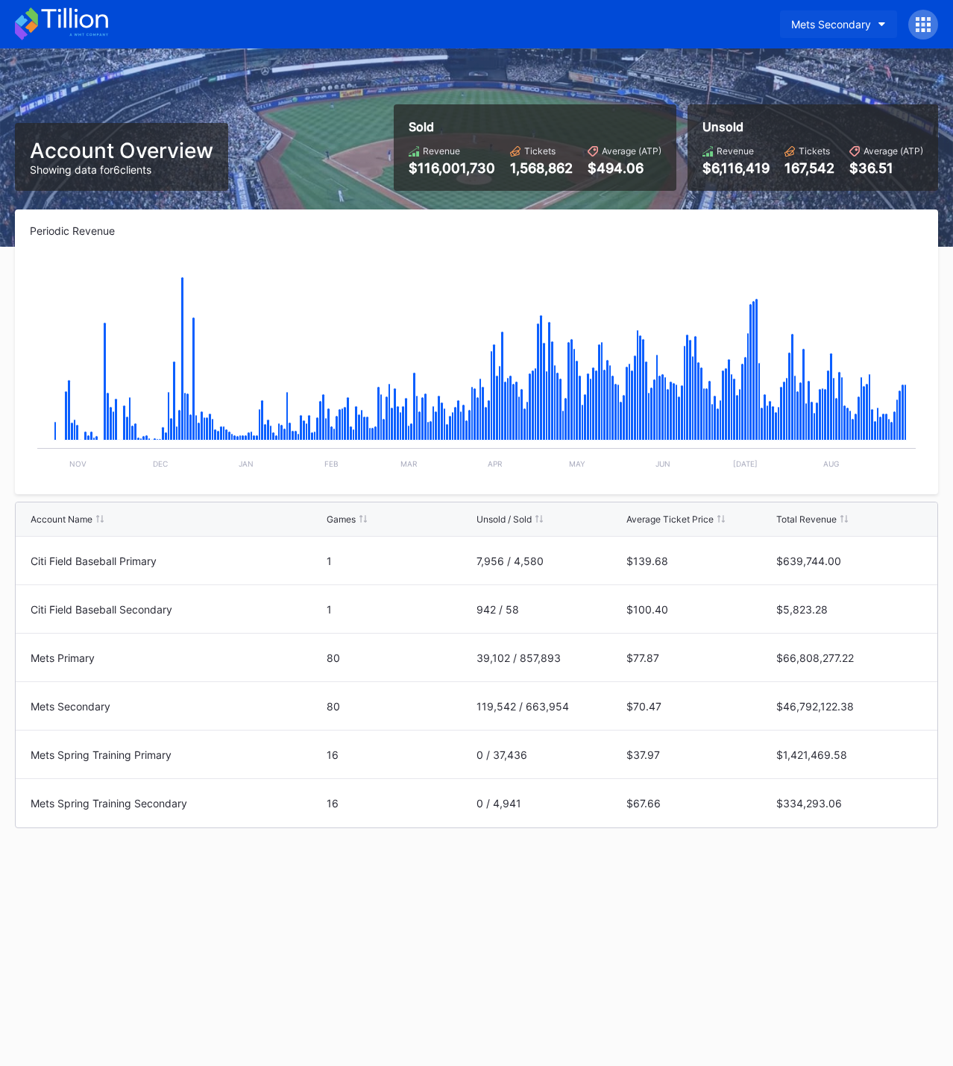
click at [878, 32] on button "Mets Secondary" at bounding box center [838, 24] width 117 height 28
click at [924, 24] on icon at bounding box center [923, 24] width 4 height 4
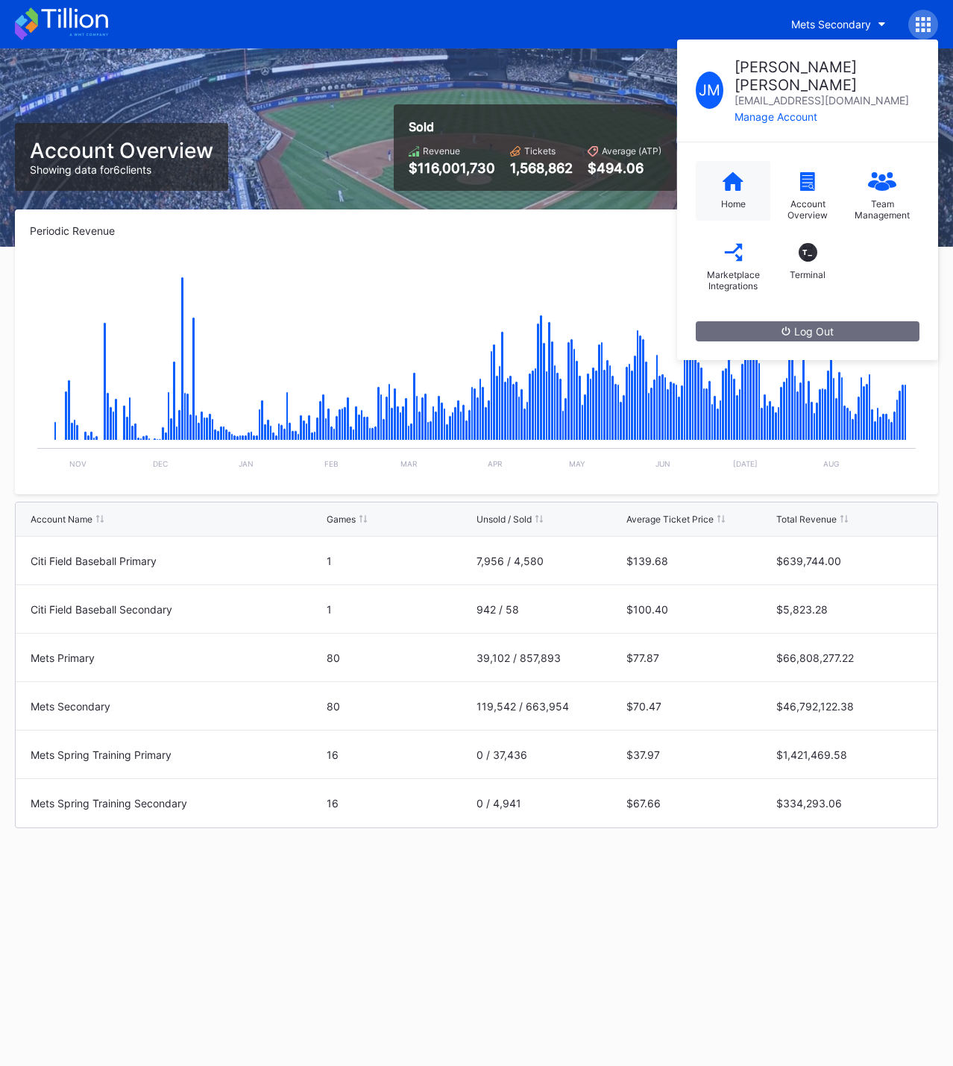
click at [728, 177] on div "Home" at bounding box center [732, 191] width 75 height 60
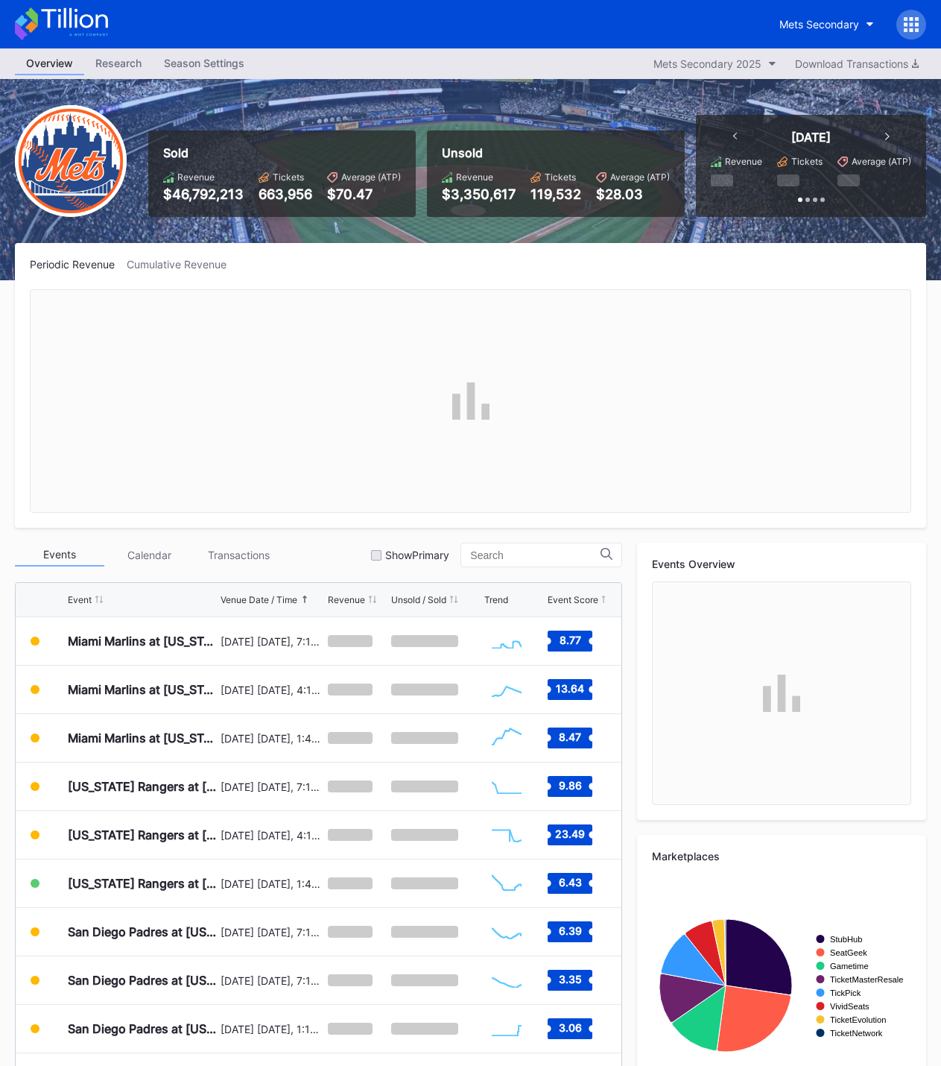
scroll to position [61, 0]
